Goal: Task Accomplishment & Management: Use online tool/utility

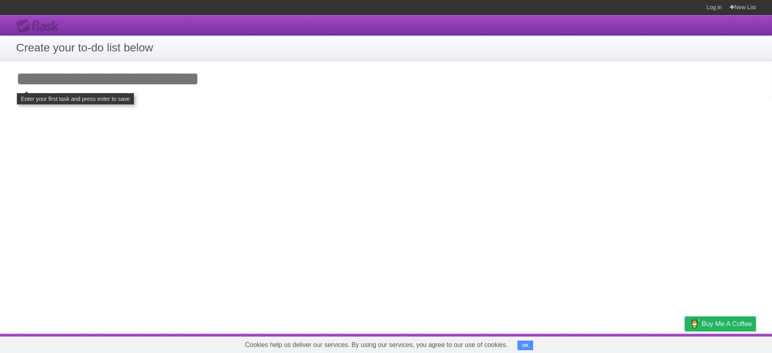
click at [208, 85] on input "Add your first task" at bounding box center [386, 79] width 772 height 37
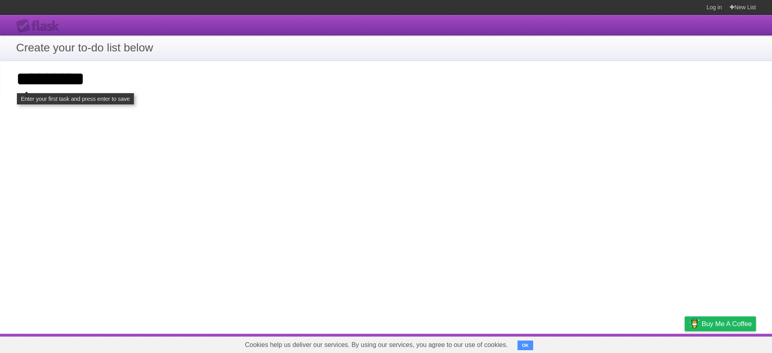
type input "*********"
click input "**********" at bounding box center [0, 0] width 0 height 0
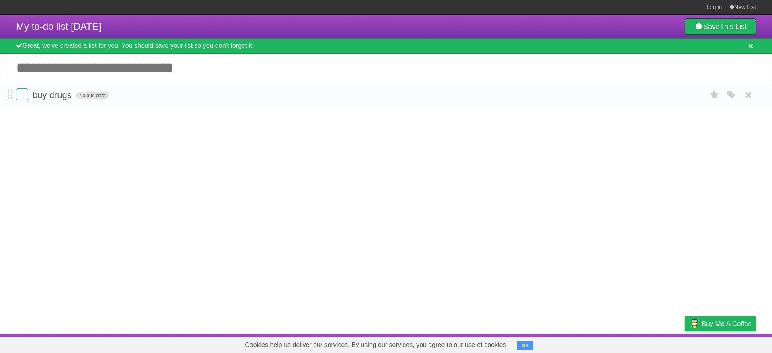
click at [94, 98] on span "No due date" at bounding box center [92, 95] width 33 height 7
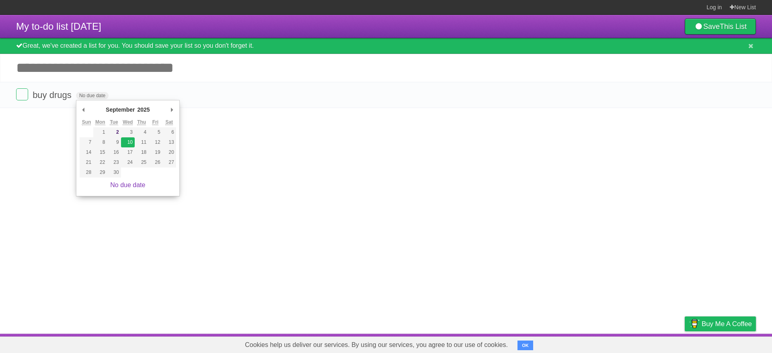
type span "[DATE]"
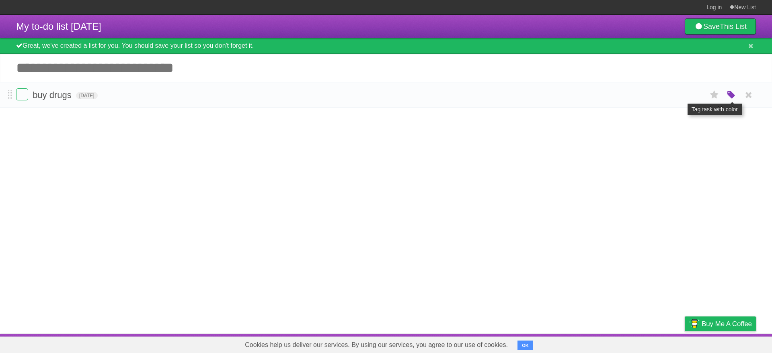
click at [735, 96] on icon "button" at bounding box center [730, 95] width 11 height 10
click at [682, 97] on label "Purple" at bounding box center [685, 94] width 9 height 9
click at [637, 169] on article "My to-do list [DATE] Save This List Great, we've created a list for you. You sh…" at bounding box center [386, 174] width 772 height 319
click at [733, 97] on icon "button" at bounding box center [730, 95] width 11 height 10
click at [645, 97] on label "White" at bounding box center [641, 94] width 9 height 9
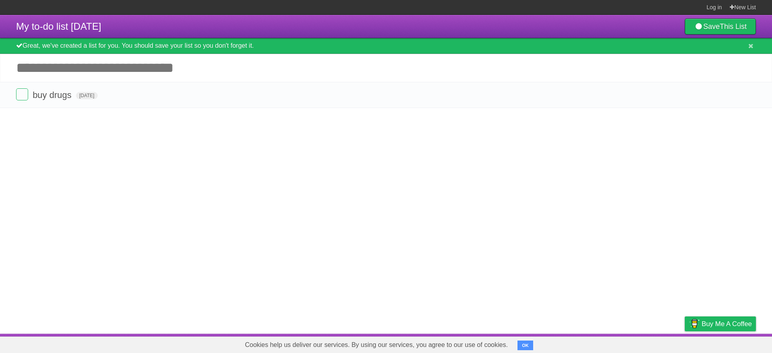
click at [748, 97] on icon at bounding box center [748, 94] width 11 height 13
click at [664, 97] on form "buy drugs [DATE] White Red Blue Green Purple Orange" at bounding box center [385, 94] width 739 height 13
click at [716, 98] on icon at bounding box center [714, 94] width 11 height 13
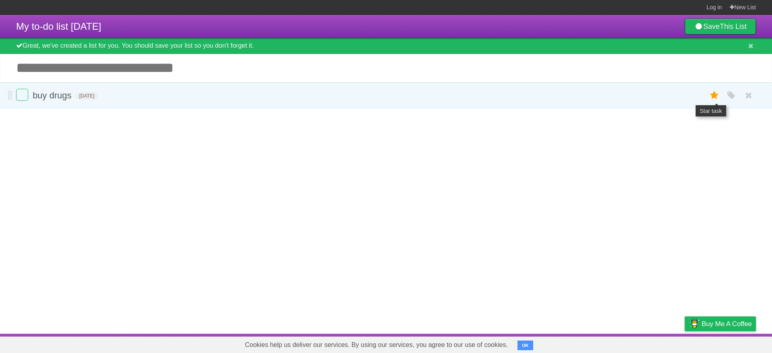
click at [715, 98] on icon at bounding box center [714, 95] width 11 height 13
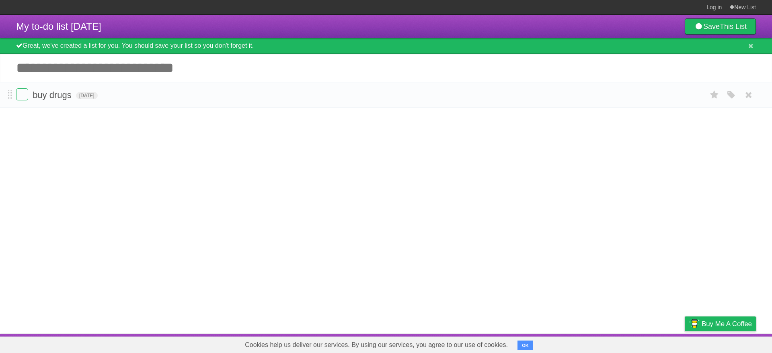
click at [165, 95] on form "buy drugs [DATE] White Red Blue Green Purple Orange" at bounding box center [385, 94] width 739 height 13
click at [51, 93] on span "buy drugs" at bounding box center [53, 95] width 41 height 10
click at [184, 95] on form "********* [DATE] White Red Blue Green Purple Orange" at bounding box center [385, 94] width 739 height 13
